Goal: Task Accomplishment & Management: Manage account settings

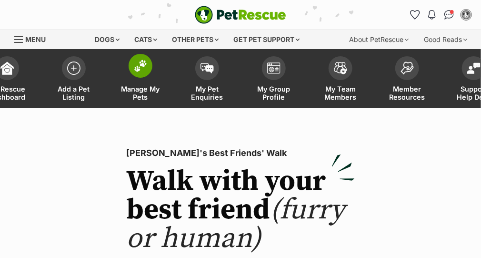
drag, startPoint x: 0, startPoint y: 0, endPoint x: 146, endPoint y: 91, distance: 172.0
click at [146, 91] on span "Manage My Pets" at bounding box center [140, 93] width 43 height 16
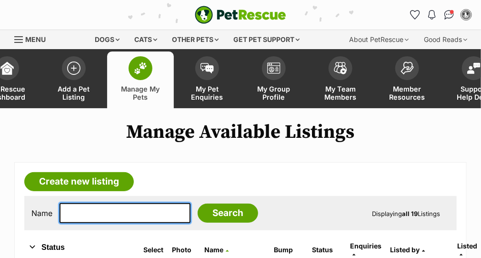
click at [81, 213] on input "text" at bounding box center [125, 213] width 131 height 20
type input "ed"
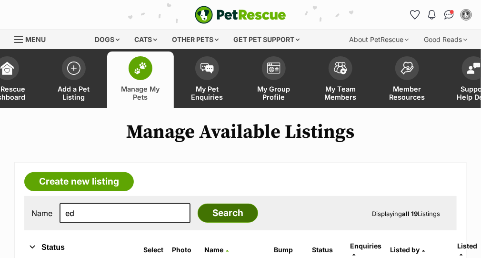
click at [220, 216] on input "Search" at bounding box center [228, 212] width 61 height 19
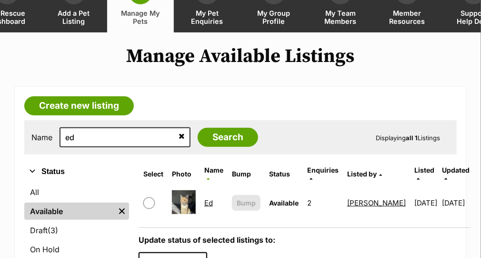
scroll to position [127, 0]
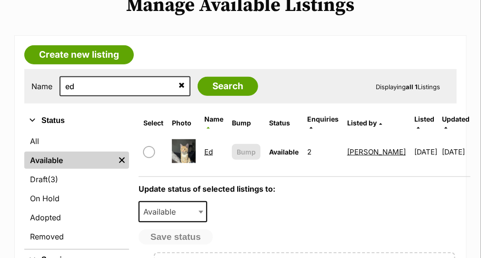
click at [211, 147] on link "Ed" at bounding box center [208, 151] width 9 height 9
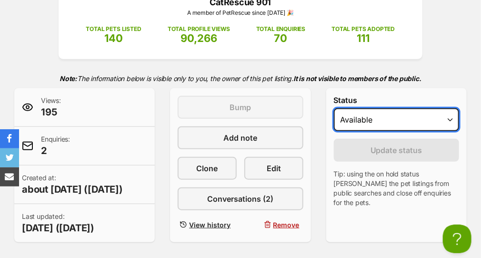
click at [404, 121] on select "Draft - not available as listing has enquires Available On hold Adopted" at bounding box center [396, 119] width 125 height 23
select select "rehomed"
click at [334, 108] on select "Draft - not available as listing has enquires Available On hold Adopted" at bounding box center [396, 119] width 125 height 23
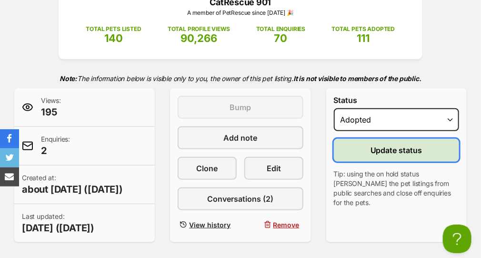
click at [389, 146] on span "Update status" at bounding box center [397, 149] width 52 height 11
